Goal: Information Seeking & Learning: Learn about a topic

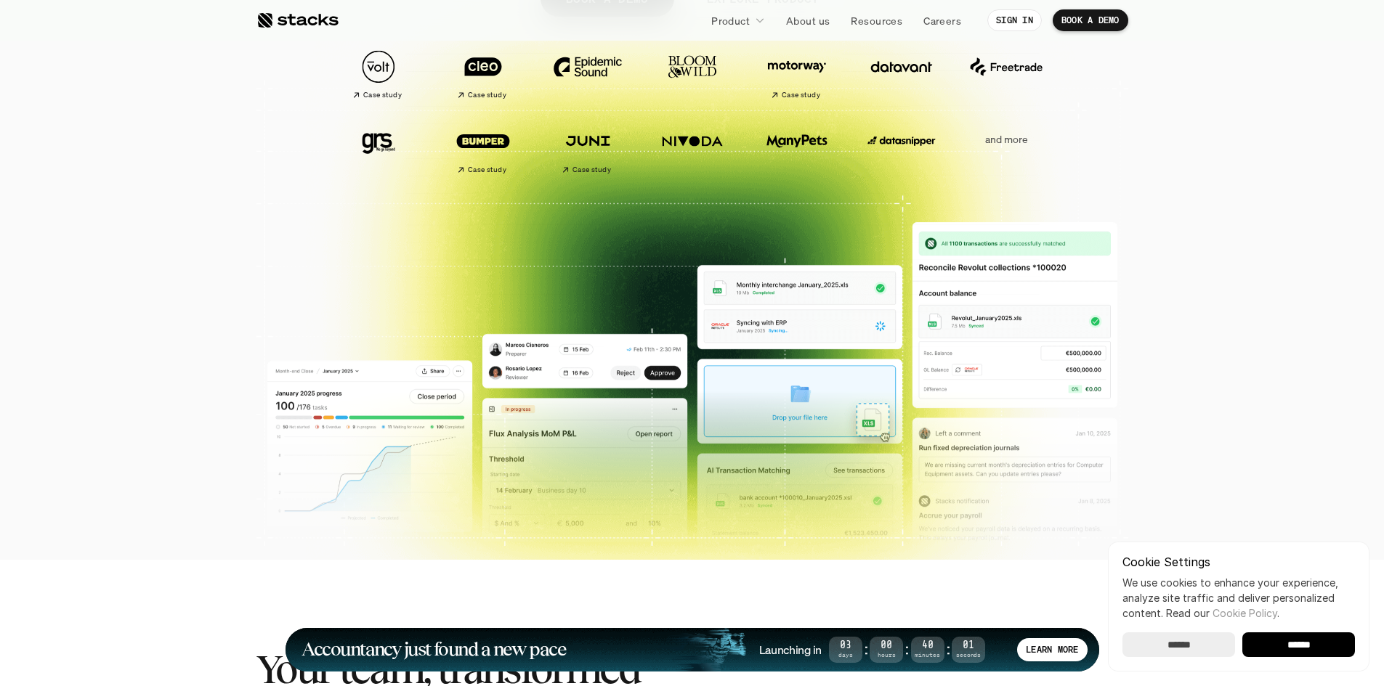
scroll to position [218, 0]
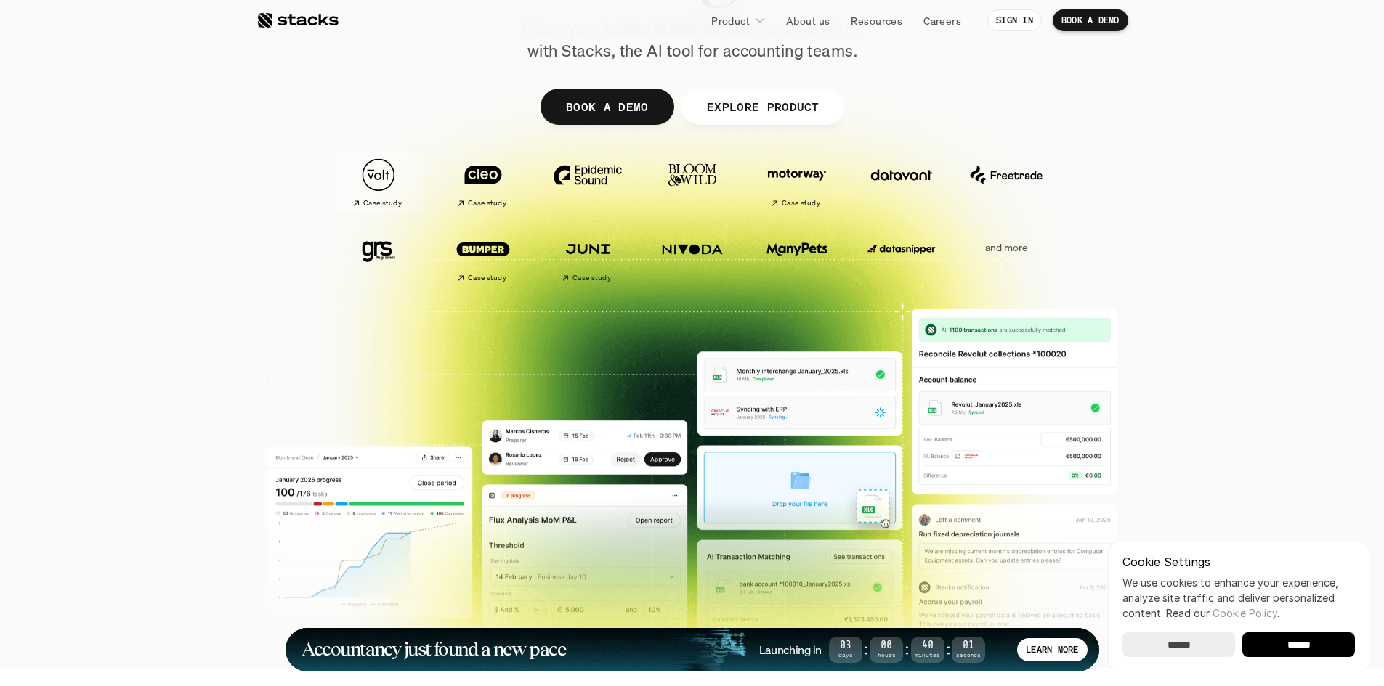
click at [377, 171] on img at bounding box center [378, 175] width 81 height 57
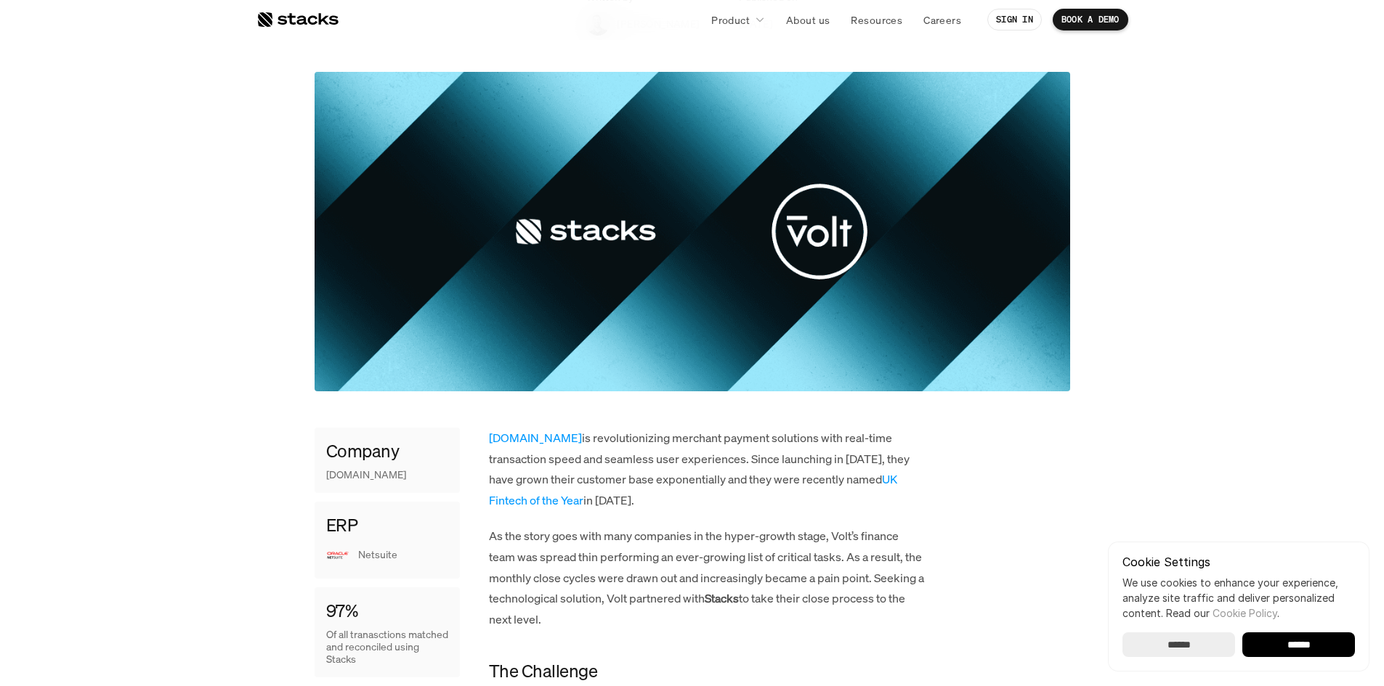
scroll to position [73, 0]
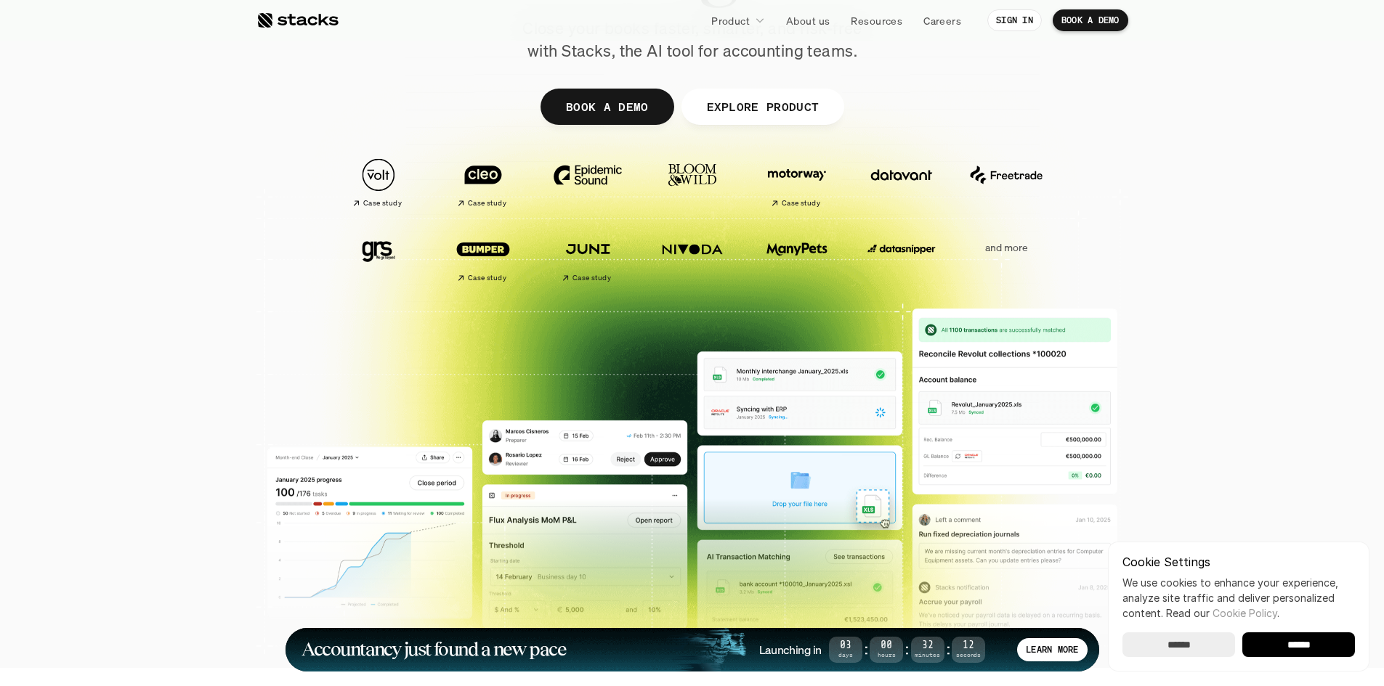
drag, startPoint x: 543, startPoint y: 290, endPoint x: 528, endPoint y: 909, distance: 619.1
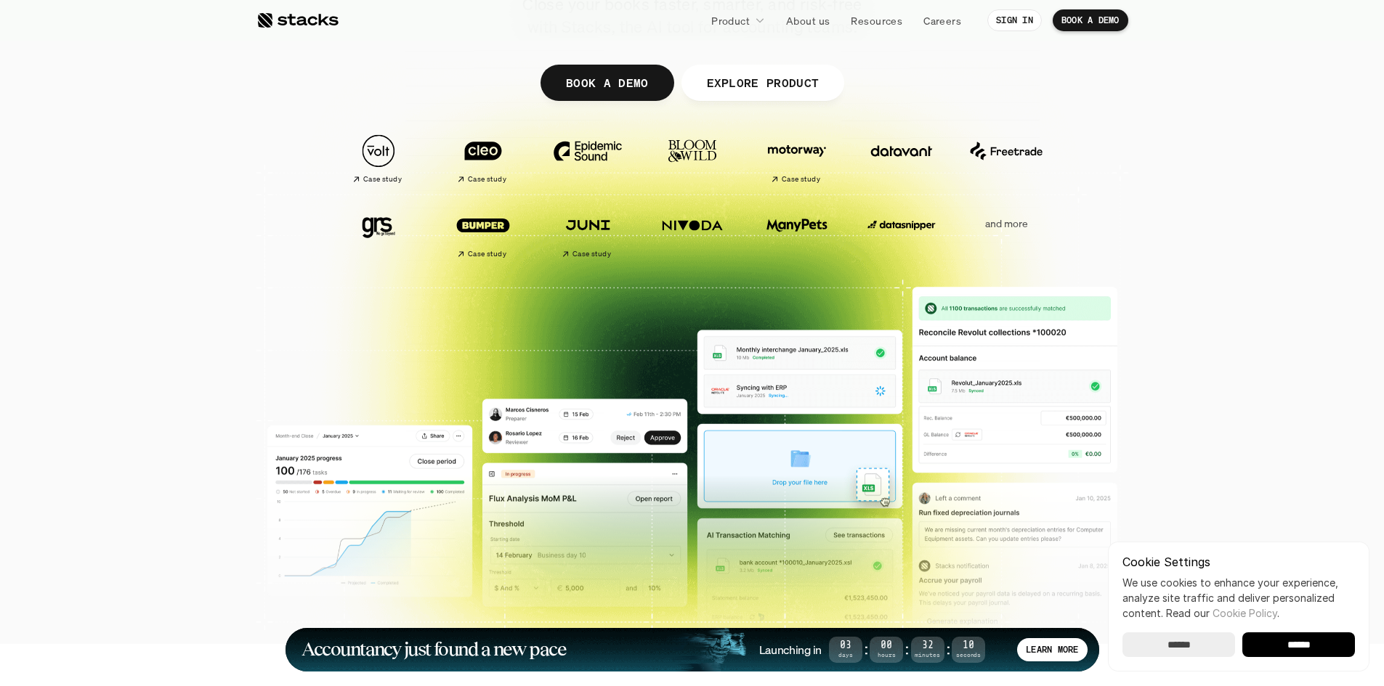
click at [174, 327] on div at bounding box center [692, 208] width 1384 height 465
